Goal: Task Accomplishment & Management: Manage account settings

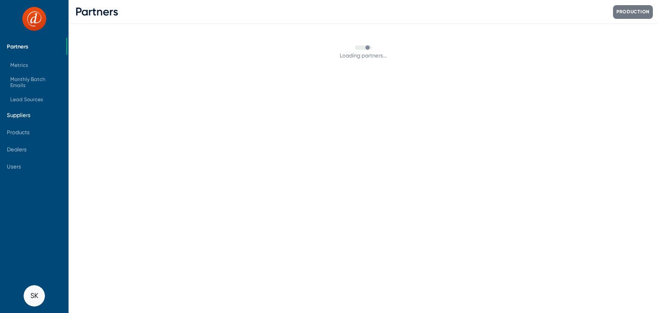
click at [22, 117] on span "Suppliers" at bounding box center [19, 115] width 24 height 6
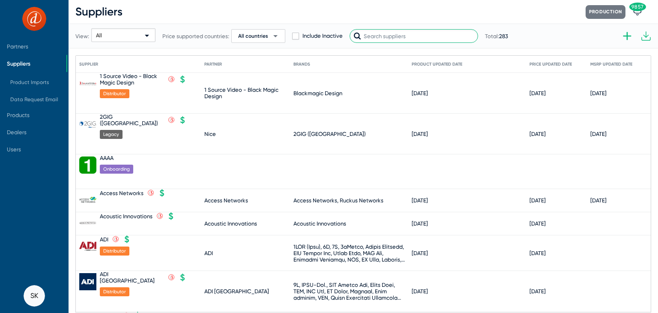
click at [382, 39] on input "text" at bounding box center [414, 36] width 129 height 14
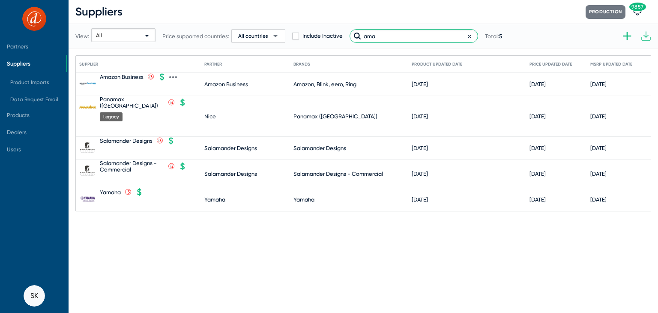
type input "ama"
click at [139, 75] on div "Amazon Business" at bounding box center [122, 77] width 44 height 6
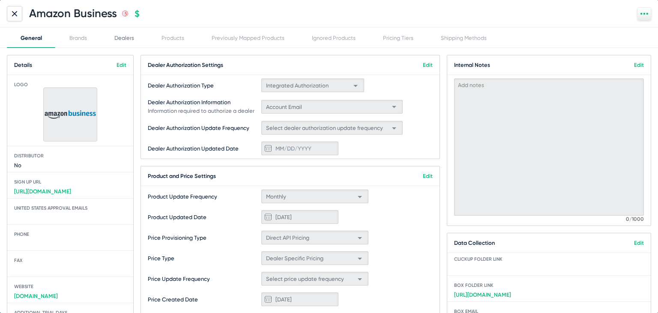
click at [128, 41] on div "Dealers" at bounding box center [124, 38] width 20 height 6
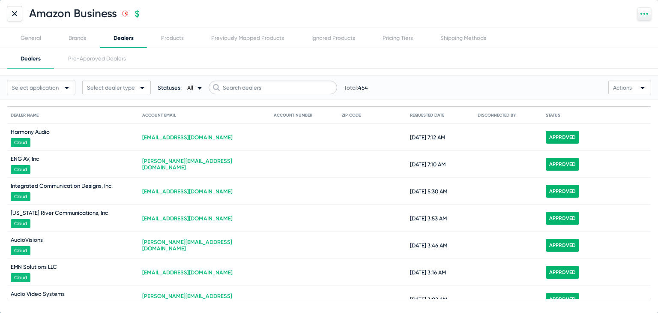
click at [137, 93] on div "Select dealer type" at bounding box center [112, 88] width 51 height 14
click at [120, 124] on span "Internal Dealer" at bounding box center [117, 120] width 64 height 17
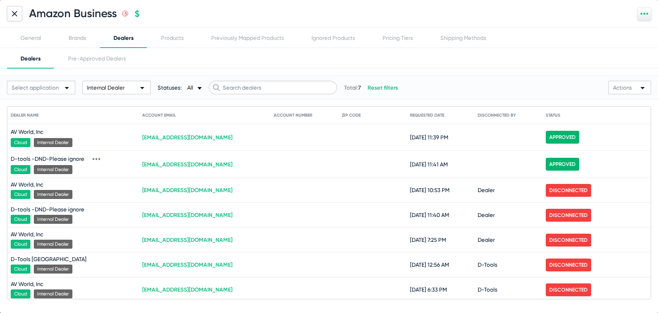
click at [94, 157] on icon at bounding box center [97, 159] width 8 height 8
click at [114, 186] on button "Disconnect from Cloud App" at bounding box center [129, 188] width 84 height 17
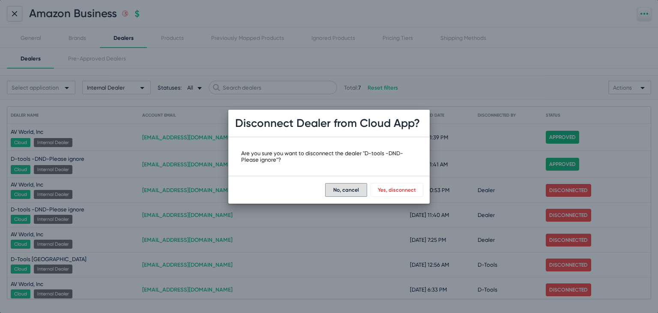
click at [379, 192] on button "Yes, disconnect" at bounding box center [397, 190] width 53 height 14
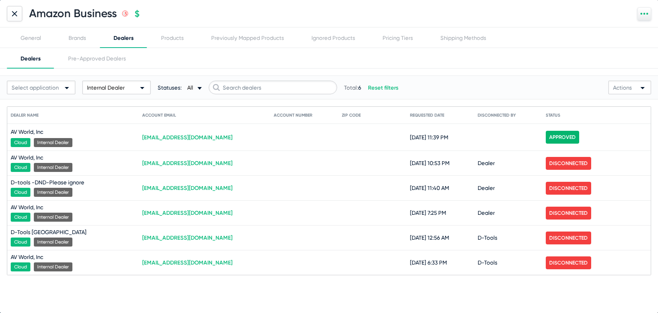
click at [118, 88] on span "Internal Dealer" at bounding box center [106, 87] width 38 height 6
click at [111, 117] on span "Internal Dealer" at bounding box center [117, 120] width 64 height 17
click at [95, 86] on span "Internal Dealer" at bounding box center [106, 87] width 38 height 6
click at [142, 142] on span "Clear" at bounding box center [135, 139] width 13 height 6
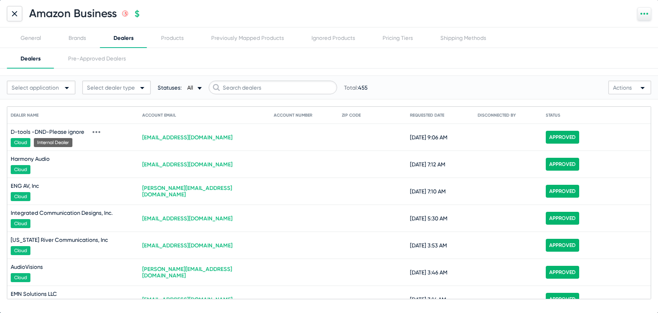
click at [96, 132] on icon at bounding box center [97, 132] width 2 height 2
drag, startPoint x: 123, startPoint y: 164, endPoint x: 347, endPoint y: 306, distance: 264.4
click at [317, 270] on div "Amazon Business .st0{fill:none;stroke:#CC0000;stroke-width:50;stroke-miterlimit…" at bounding box center [329, 156] width 658 height 313
click at [102, 127] on div at bounding box center [329, 156] width 658 height 313
click at [94, 128] on icon at bounding box center [97, 132] width 8 height 8
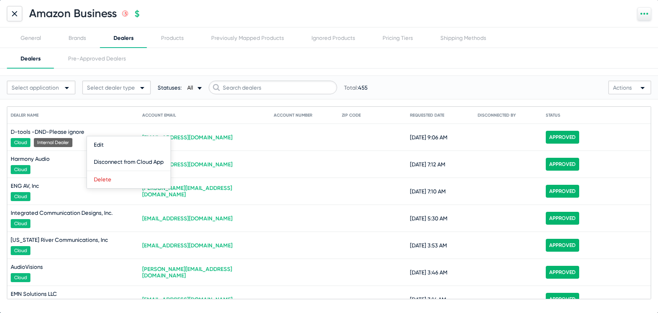
click at [178, 87] on div at bounding box center [329, 156] width 658 height 313
click at [123, 87] on span "Select dealer type" at bounding box center [111, 87] width 48 height 6
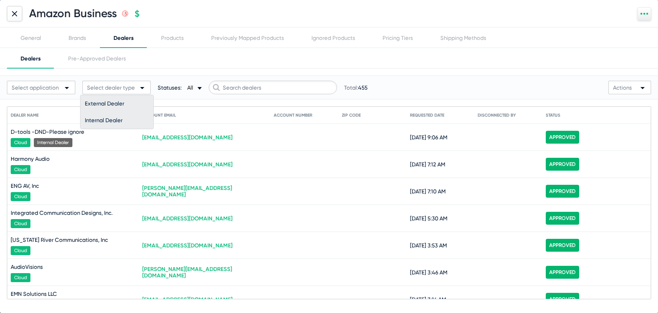
click at [108, 124] on span "Internal Dealer" at bounding box center [117, 120] width 64 height 17
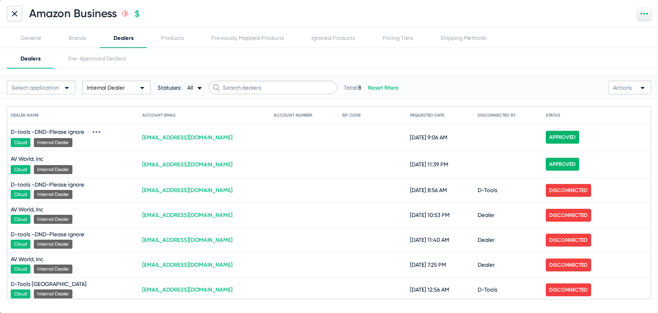
click at [93, 128] on icon at bounding box center [97, 132] width 8 height 8
click at [119, 163] on button "Disconnect from Cloud App" at bounding box center [129, 161] width 84 height 17
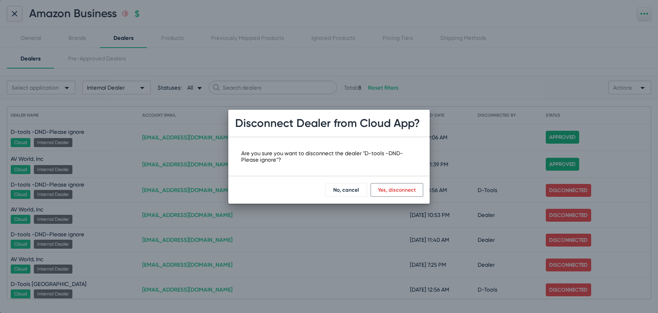
click at [411, 191] on span "Yes, disconnect" at bounding box center [397, 190] width 38 height 6
